Goal: Task Accomplishment & Management: Manage account settings

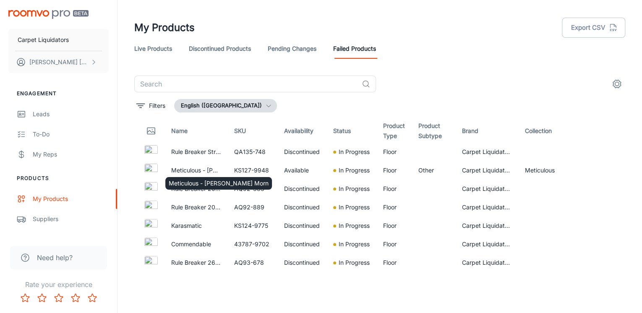
click at [194, 172] on div "Meticulous - [PERSON_NAME] Morn" at bounding box center [218, 180] width 108 height 19
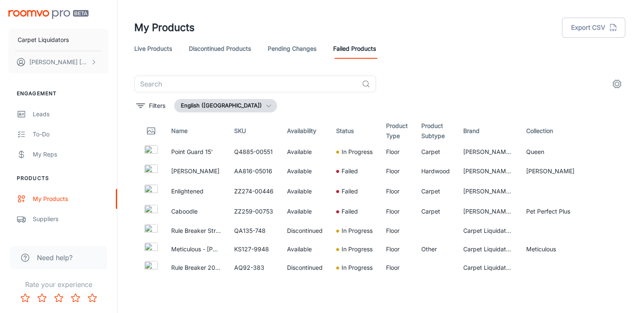
click at [162, 47] on link "Live Products" at bounding box center [153, 49] width 38 height 20
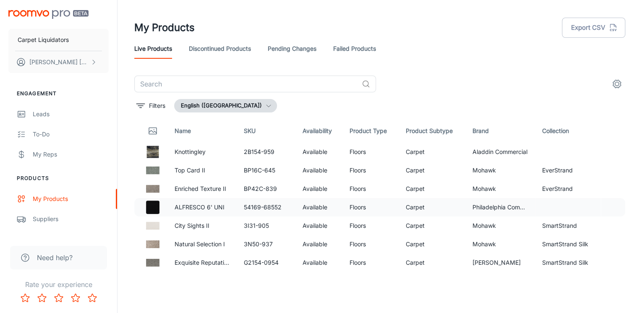
click at [191, 206] on p "ALFRESCO 6' UNI" at bounding box center [203, 207] width 56 height 9
drag, startPoint x: 191, startPoint y: 206, endPoint x: 214, endPoint y: 210, distance: 23.9
click at [215, 210] on p "ALFRESCO 6' UNI" at bounding box center [203, 207] width 56 height 9
click at [214, 210] on p "ALFRESCO 6' UNI" at bounding box center [203, 207] width 56 height 9
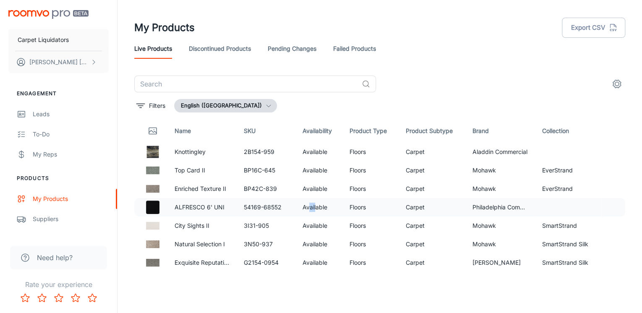
drag, startPoint x: 214, startPoint y: 210, endPoint x: 315, endPoint y: 212, distance: 101.5
click at [315, 212] on td "Available" at bounding box center [318, 207] width 47 height 18
click at [433, 209] on td "Carpet" at bounding box center [432, 207] width 67 height 18
click at [180, 85] on input "text" at bounding box center [246, 84] width 224 height 17
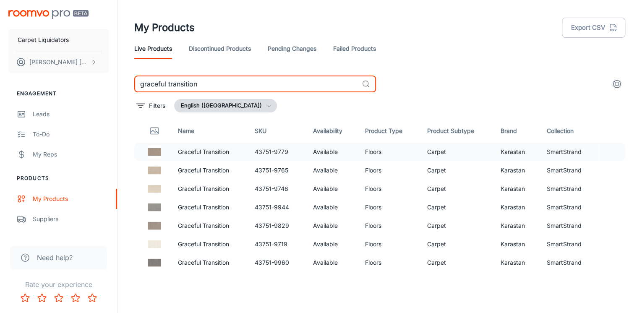
type input "graceful transition"
click at [599, 153] on td at bounding box center [612, 152] width 26 height 18
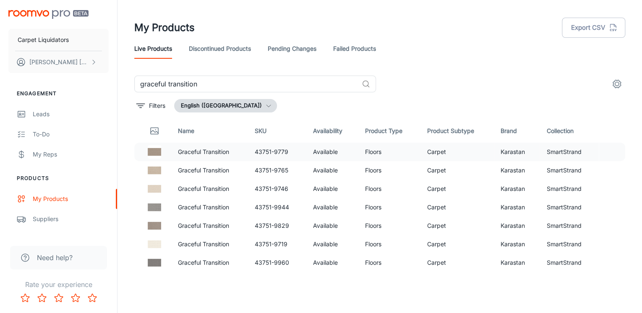
click at [382, 153] on td "Floors" at bounding box center [389, 152] width 62 height 18
click at [204, 159] on td "Graceful Transition" at bounding box center [209, 152] width 77 height 18
click at [151, 154] on img at bounding box center [154, 151] width 13 height 13
click at [599, 154] on td at bounding box center [612, 152] width 26 height 18
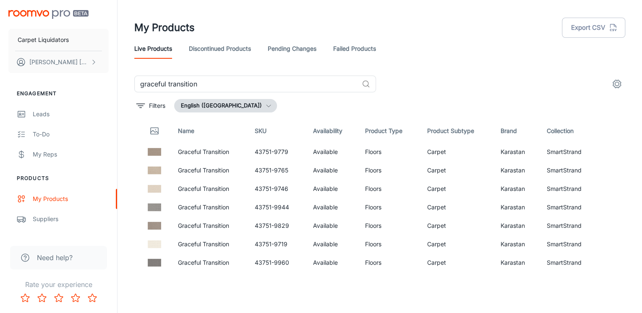
click at [618, 82] on circle "settings" at bounding box center [617, 84] width 4 height 4
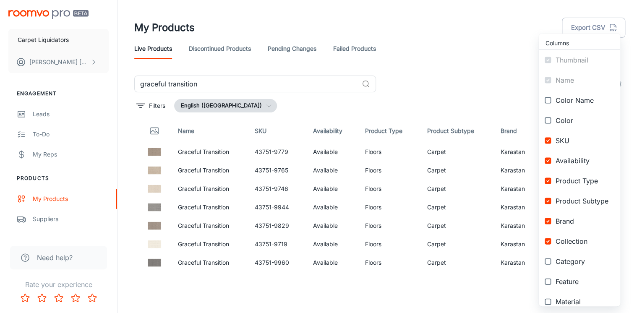
click at [459, 80] on div at bounding box center [321, 156] width 642 height 313
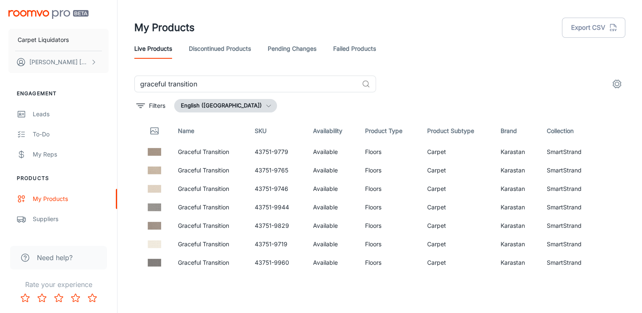
click at [263, 52] on div "Live Products Discontinued Products Pending Changes Failed Products" at bounding box center [379, 49] width 491 height 20
click at [283, 48] on link "Pending Changes" at bounding box center [292, 49] width 49 height 20
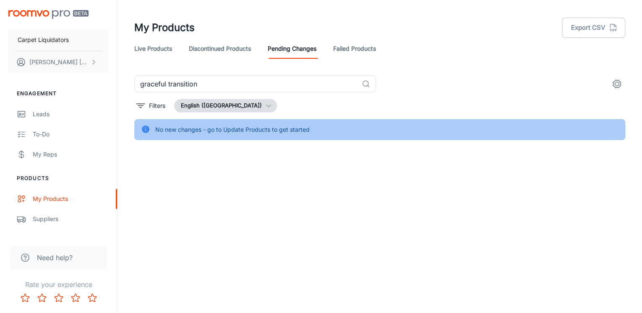
click at [365, 47] on link "Failed Products" at bounding box center [354, 49] width 43 height 20
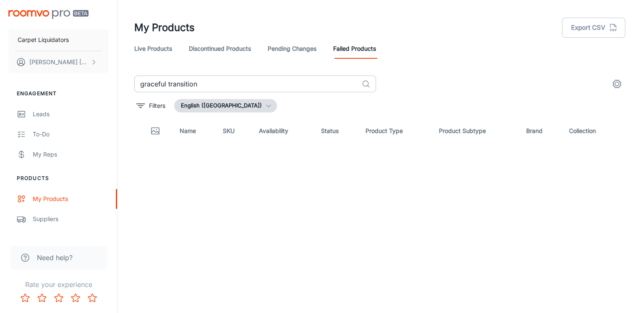
click at [279, 81] on input "graceful transition" at bounding box center [246, 84] width 224 height 17
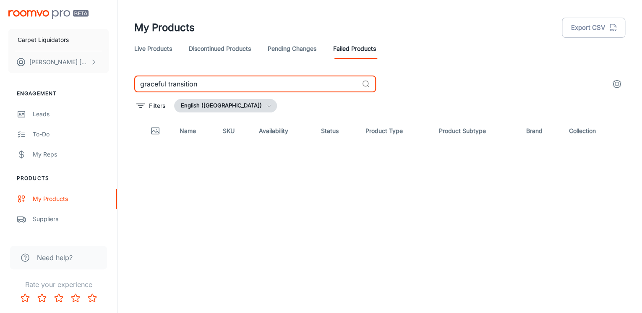
click at [279, 81] on input "graceful transition" at bounding box center [246, 84] width 224 height 17
click at [492, 67] on header "My Products Export CSV Live Products Discontinued Products Pending Changes Fail…" at bounding box center [379, 38] width 511 height 76
